Goal: Use online tool/utility: Utilize a website feature to perform a specific function

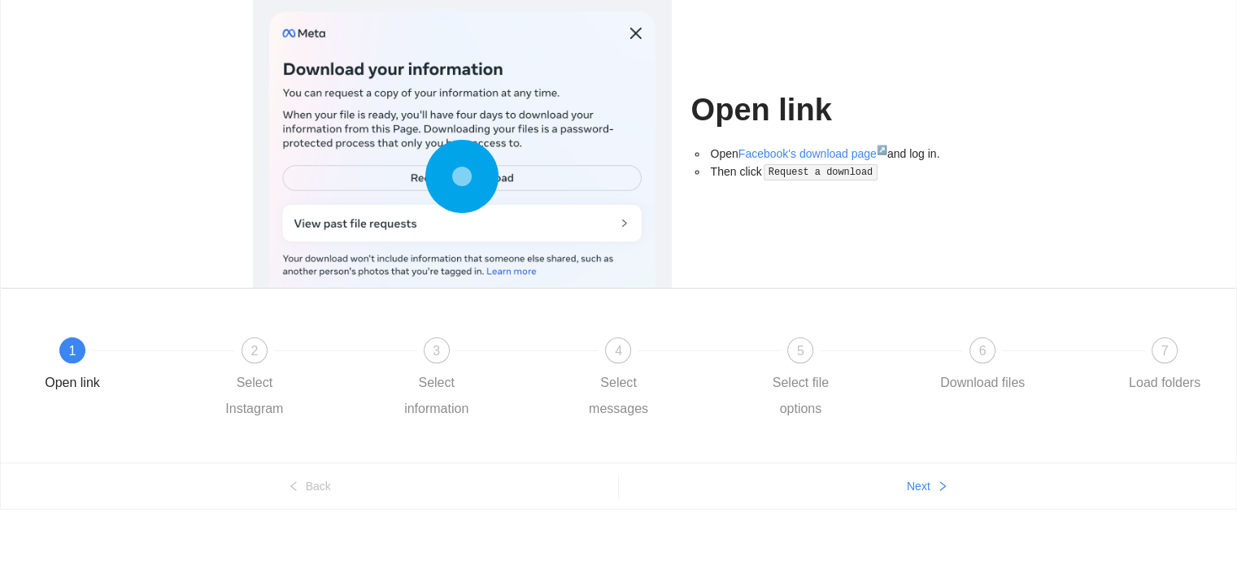
scroll to position [117, 0]
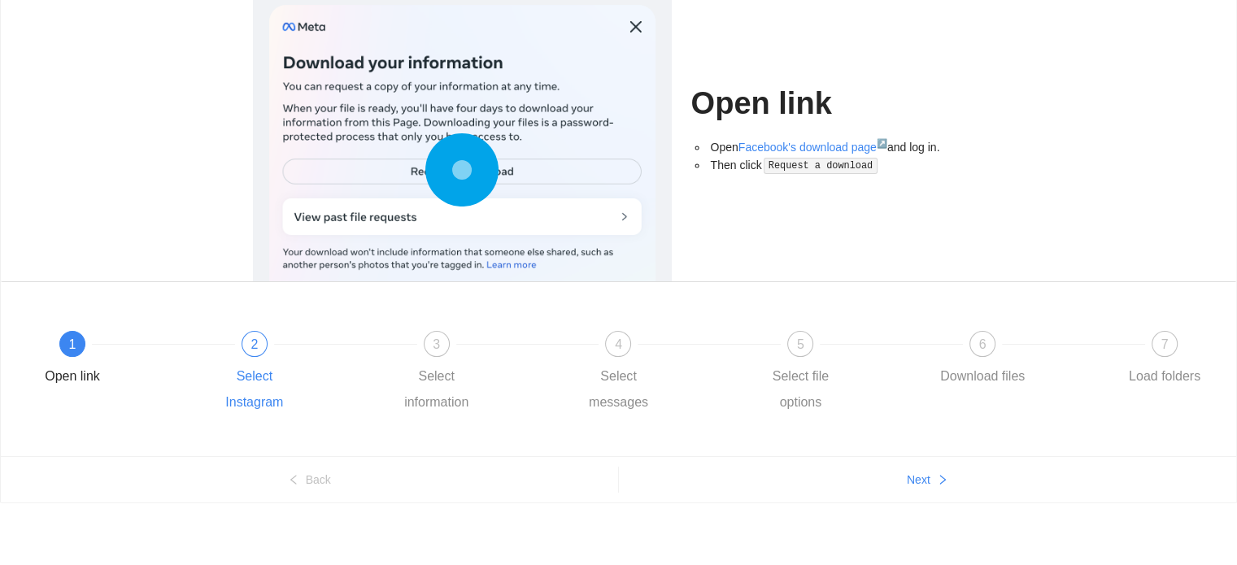
click at [250, 351] on span "2" at bounding box center [253, 345] width 7 height 14
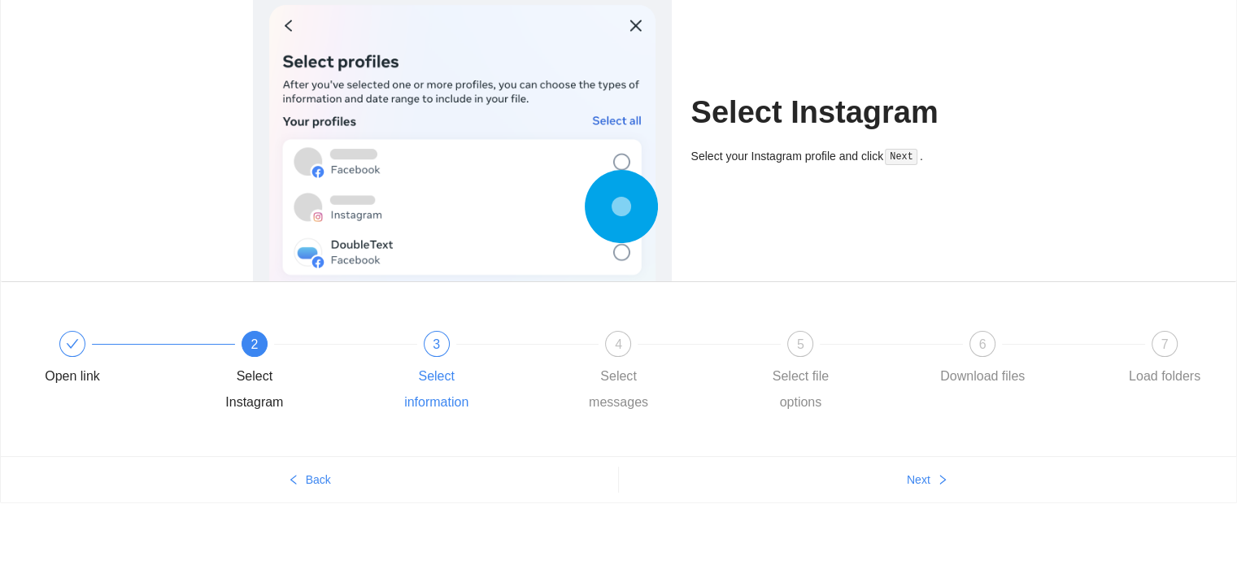
click at [441, 338] on div "3" at bounding box center [437, 344] width 26 height 26
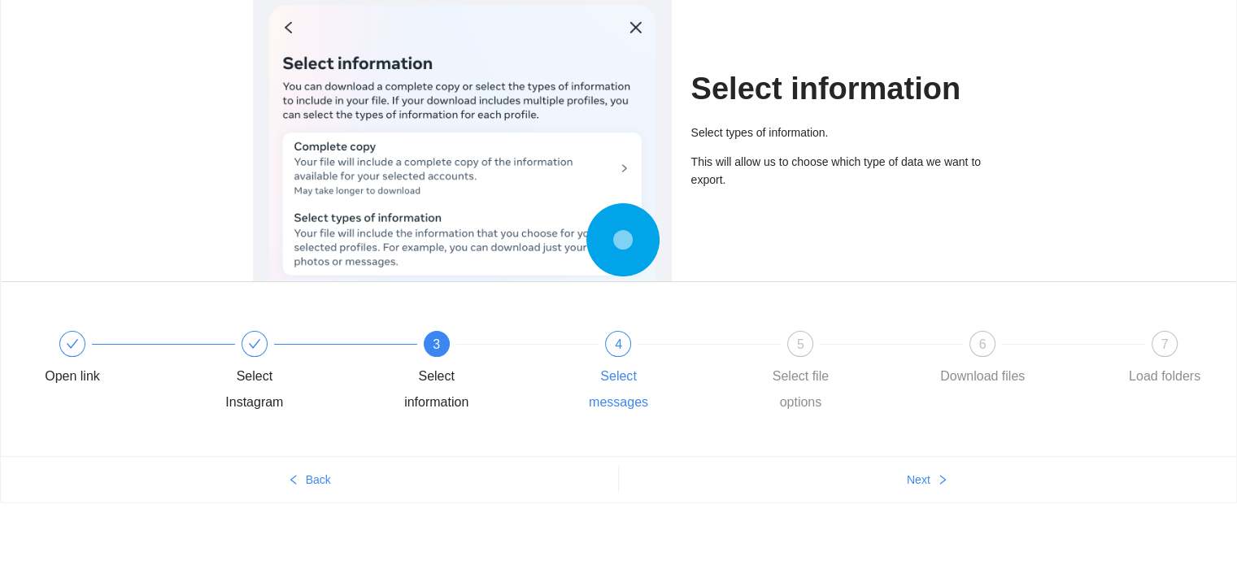
click at [630, 331] on div "4 Select messages" at bounding box center [662, 373] width 182 height 85
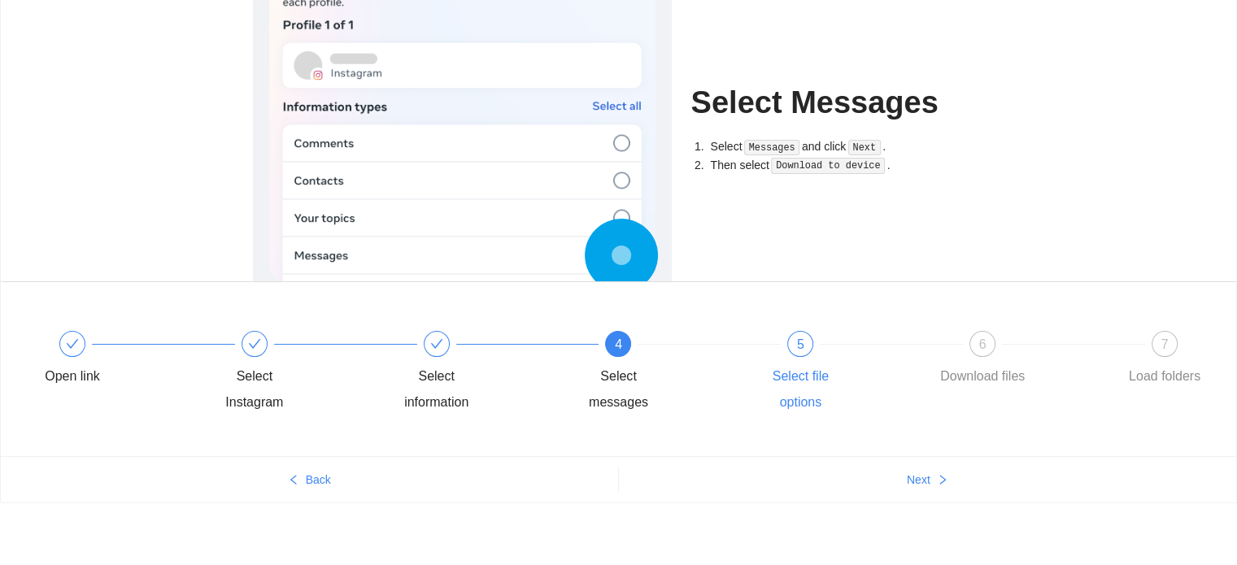
click at [797, 341] on span "5" at bounding box center [800, 345] width 7 height 14
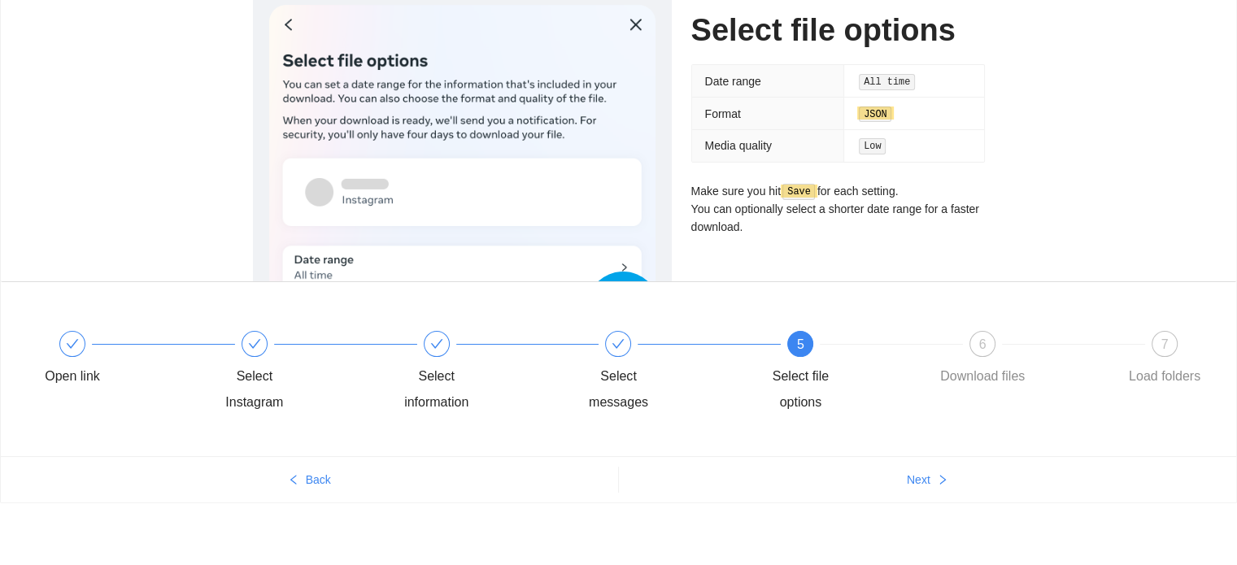
click at [882, 110] on code "JSON" at bounding box center [875, 115] width 33 height 16
click at [979, 344] on span "6" at bounding box center [982, 345] width 7 height 14
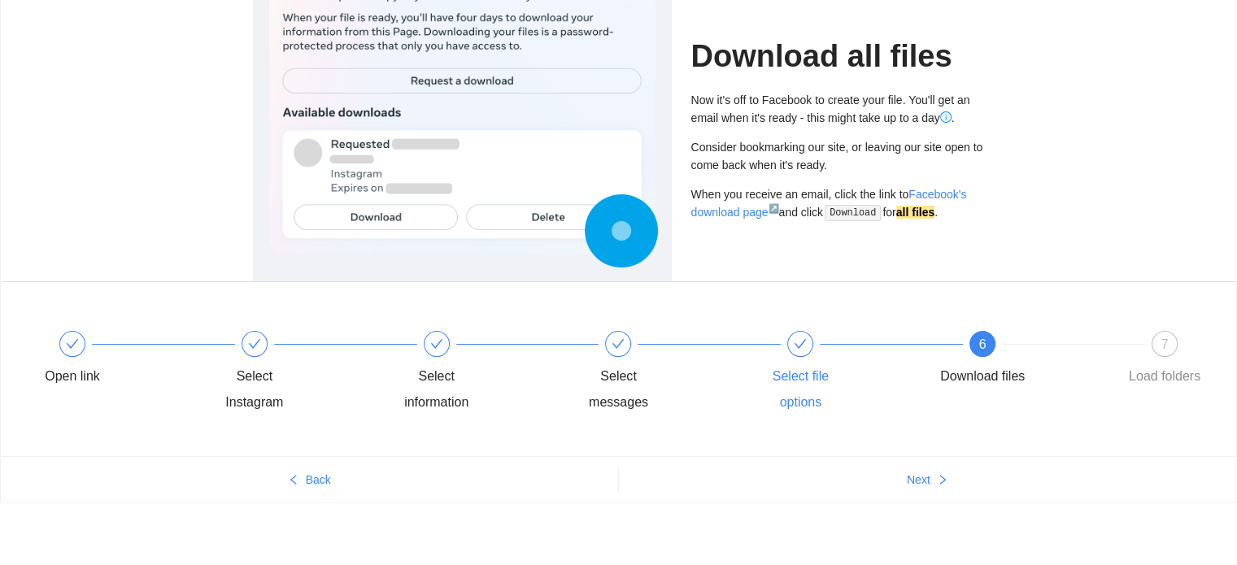
click at [808, 348] on div at bounding box center [800, 344] width 26 height 26
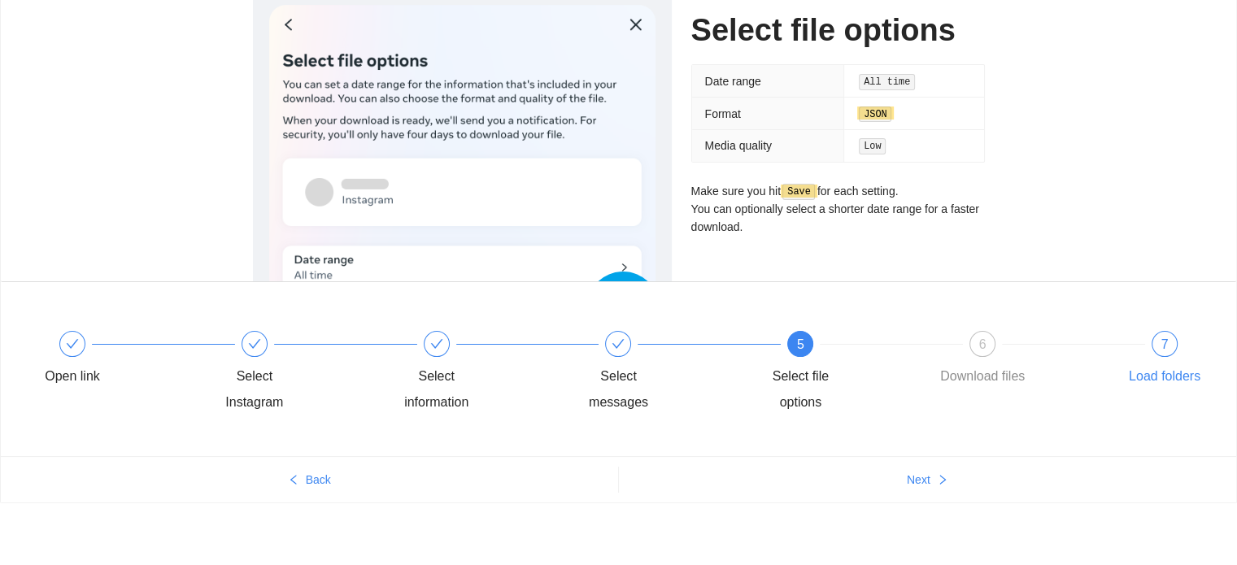
click at [1166, 338] on span "7" at bounding box center [1164, 345] width 7 height 14
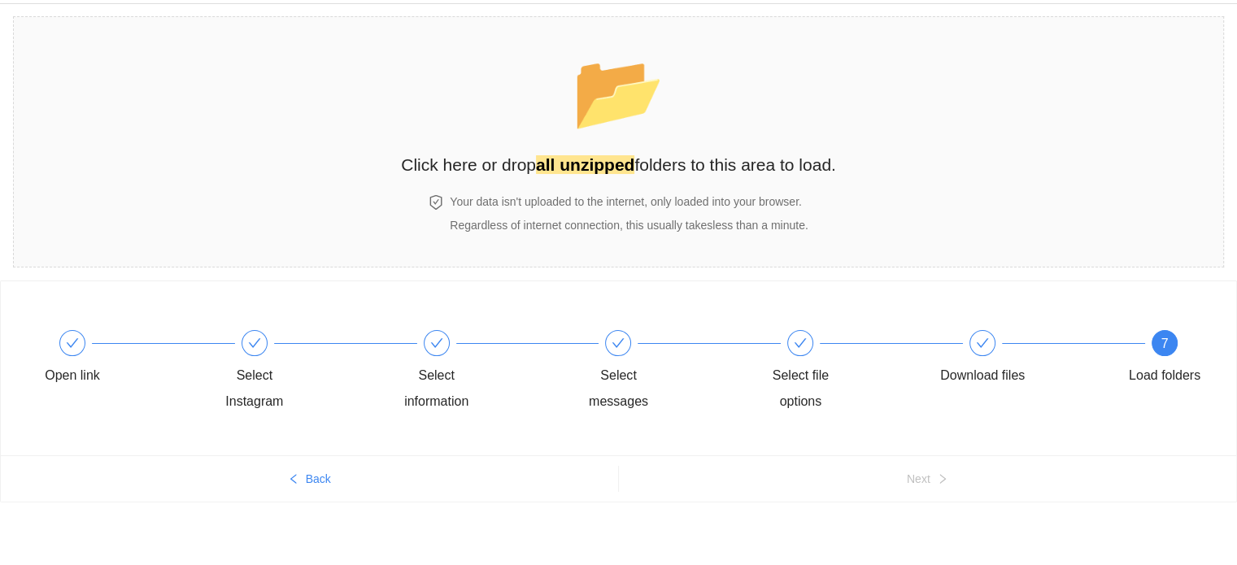
scroll to position [48, 0]
click at [976, 344] on icon "check" at bounding box center [982, 344] width 13 height 13
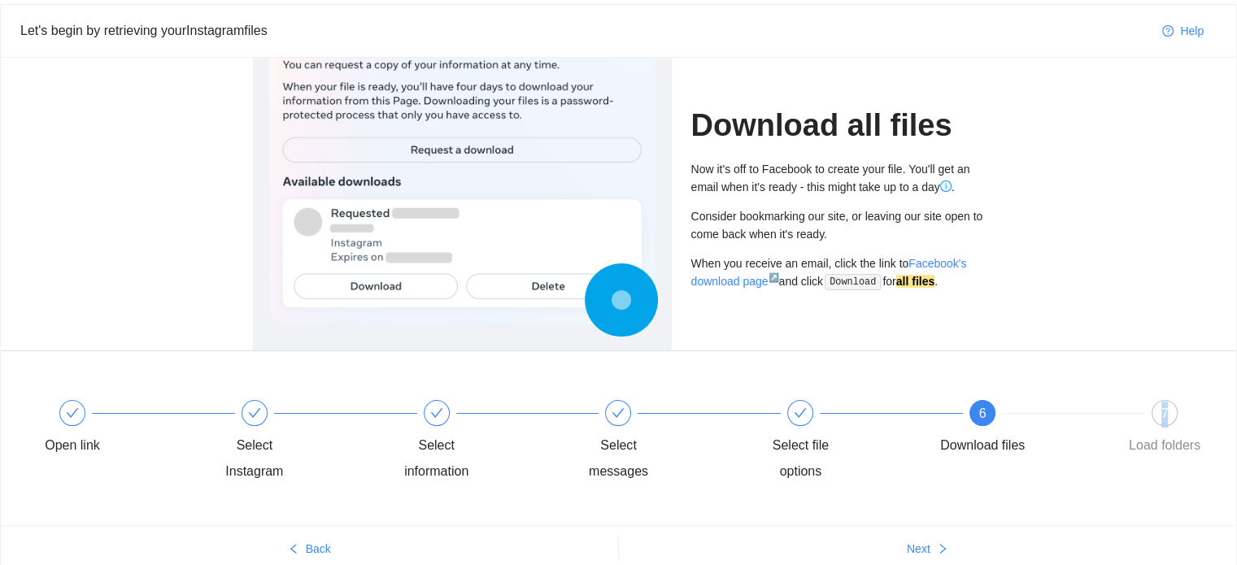
click at [1161, 414] on span "7" at bounding box center [1164, 414] width 7 height 14
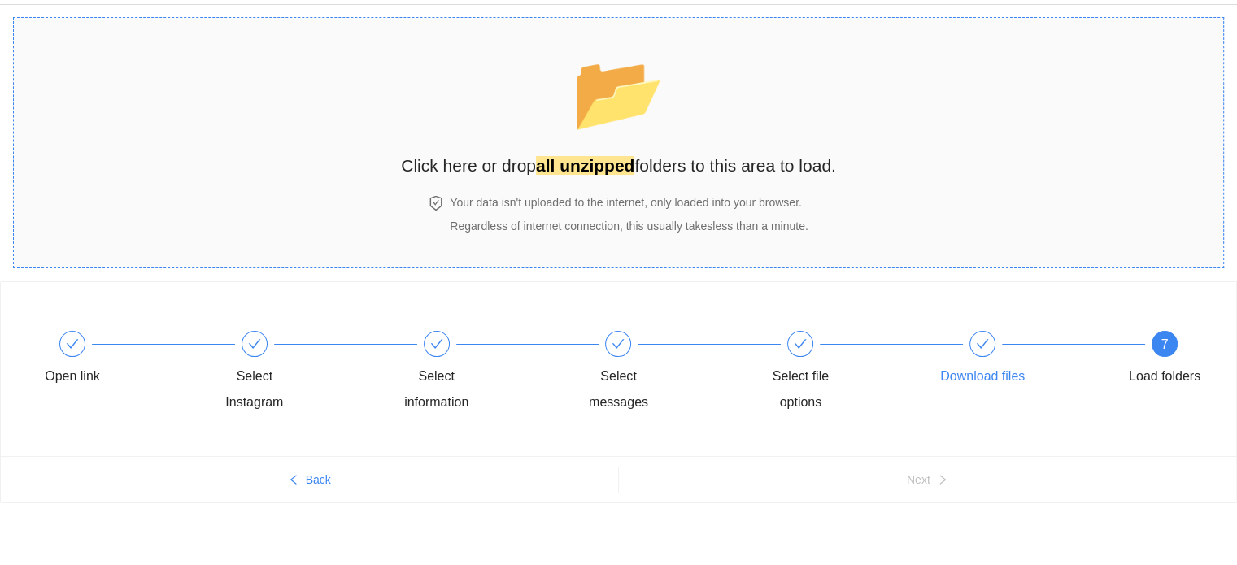
click at [601, 157] on strong "all unzipped" at bounding box center [585, 165] width 98 height 19
